Goal: Information Seeking & Learning: Find specific page/section

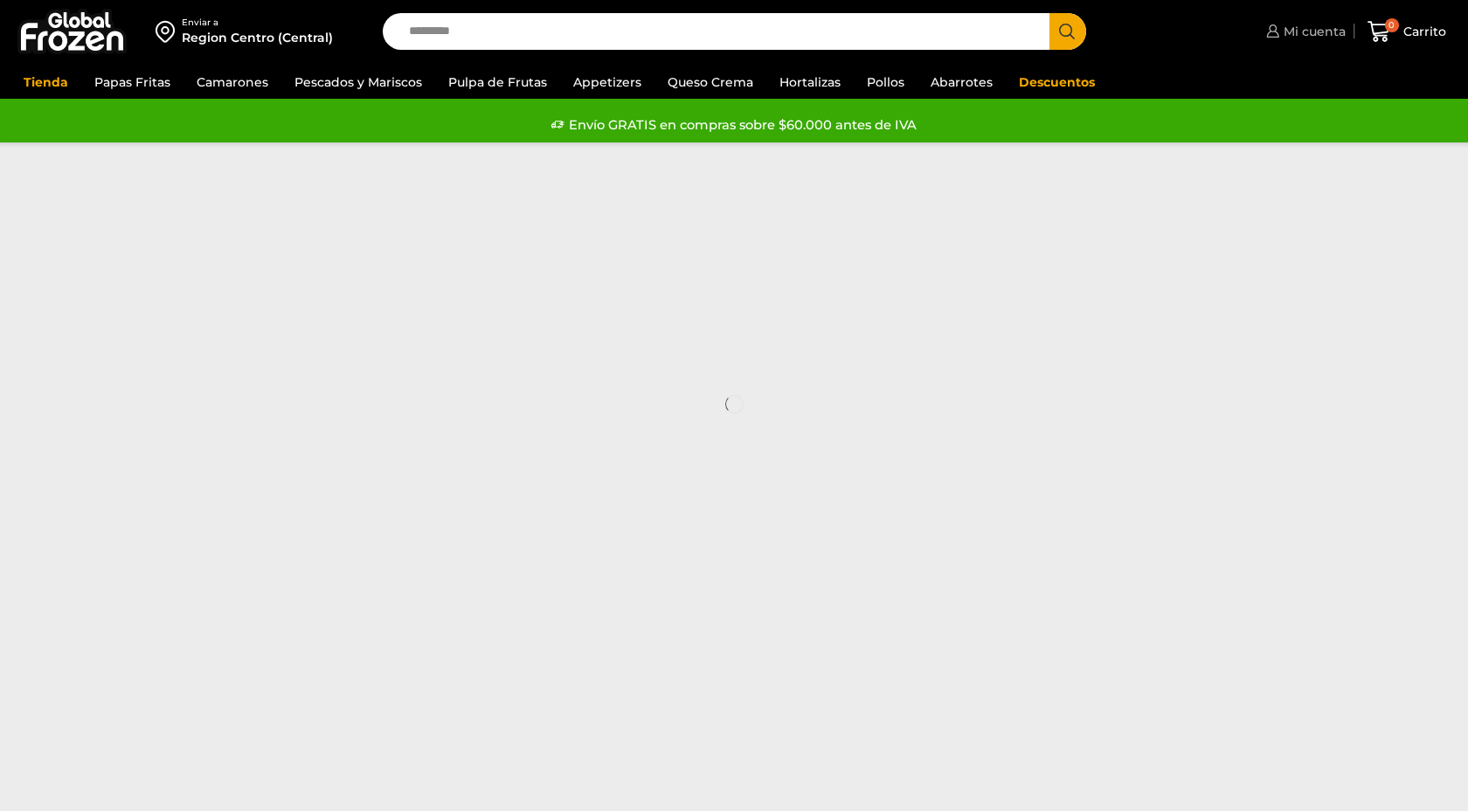
click at [1317, 35] on span "Mi cuenta" at bounding box center [1312, 31] width 66 height 17
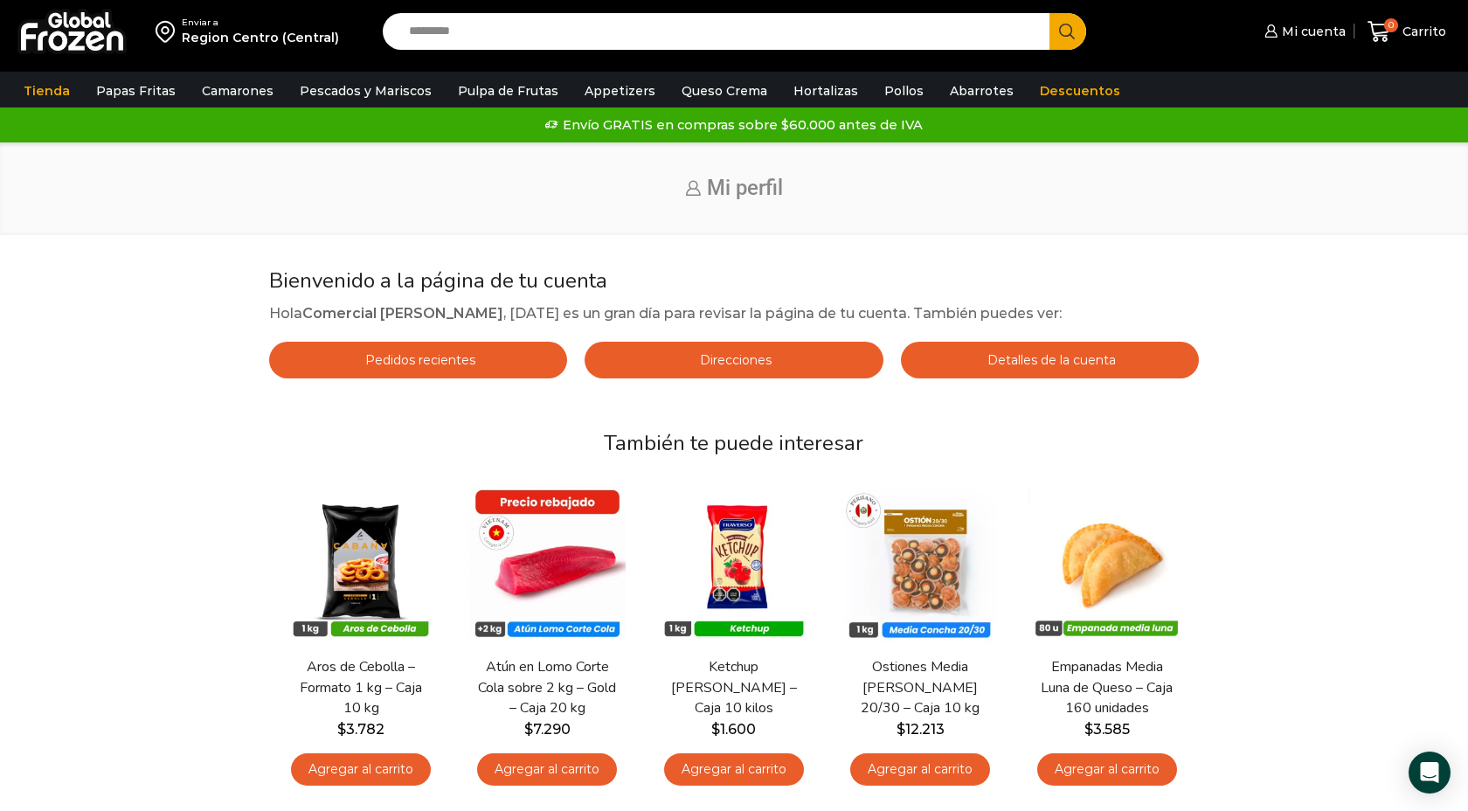
click at [499, 32] on input "Search input" at bounding box center [720, 31] width 640 height 37
type input "**********"
click at [1049, 13] on button "Search" at bounding box center [1067, 31] width 37 height 37
